Goal: Check status

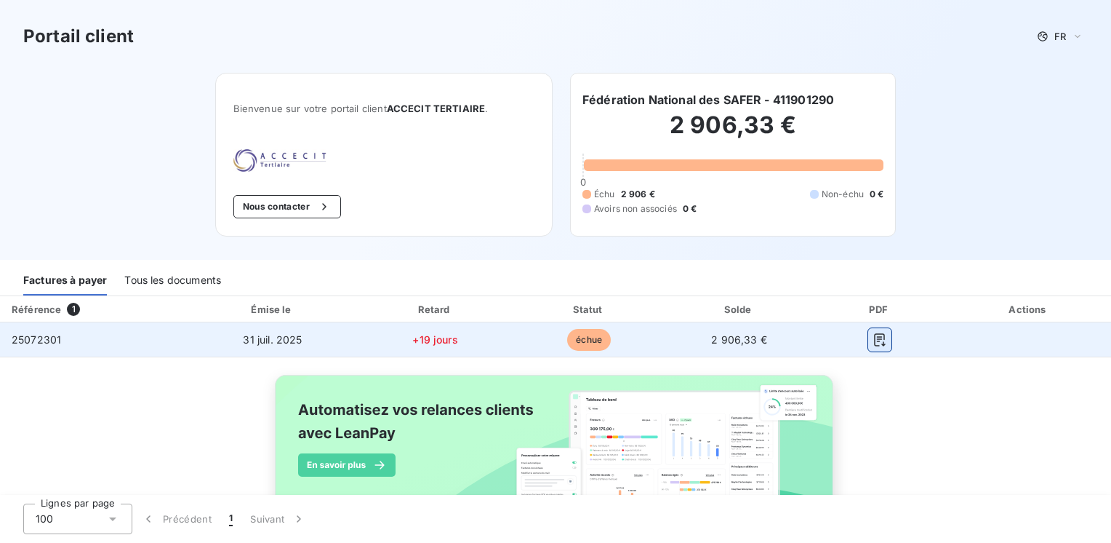
click at [876, 333] on icon "button" at bounding box center [880, 339] width 15 height 15
